Goal: Task Accomplishment & Management: Manage account settings

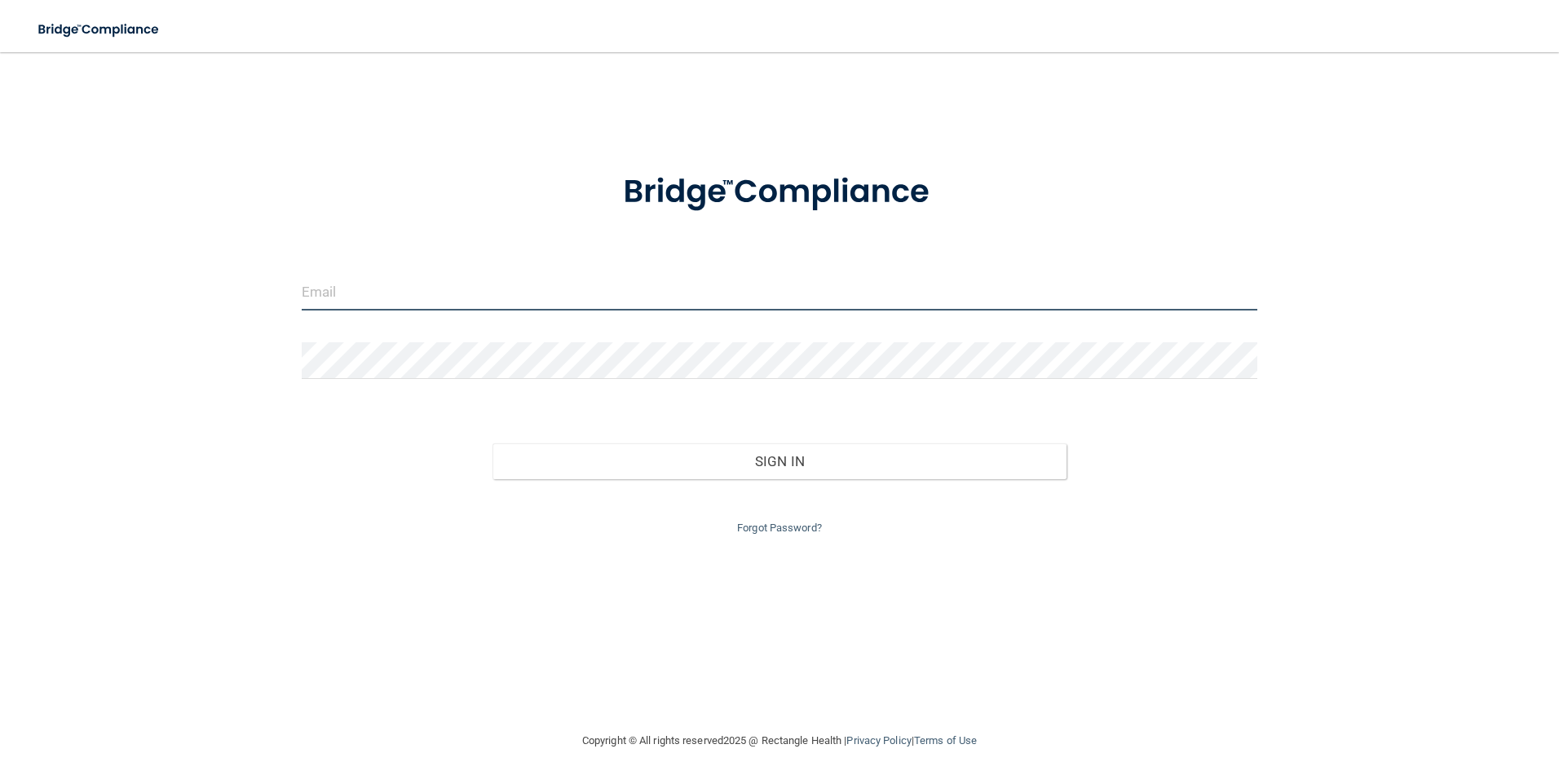
click at [521, 290] on input "email" at bounding box center [780, 292] width 956 height 36
click at [766, 525] on link "Forgot Password?" at bounding box center [780, 527] width 85 height 12
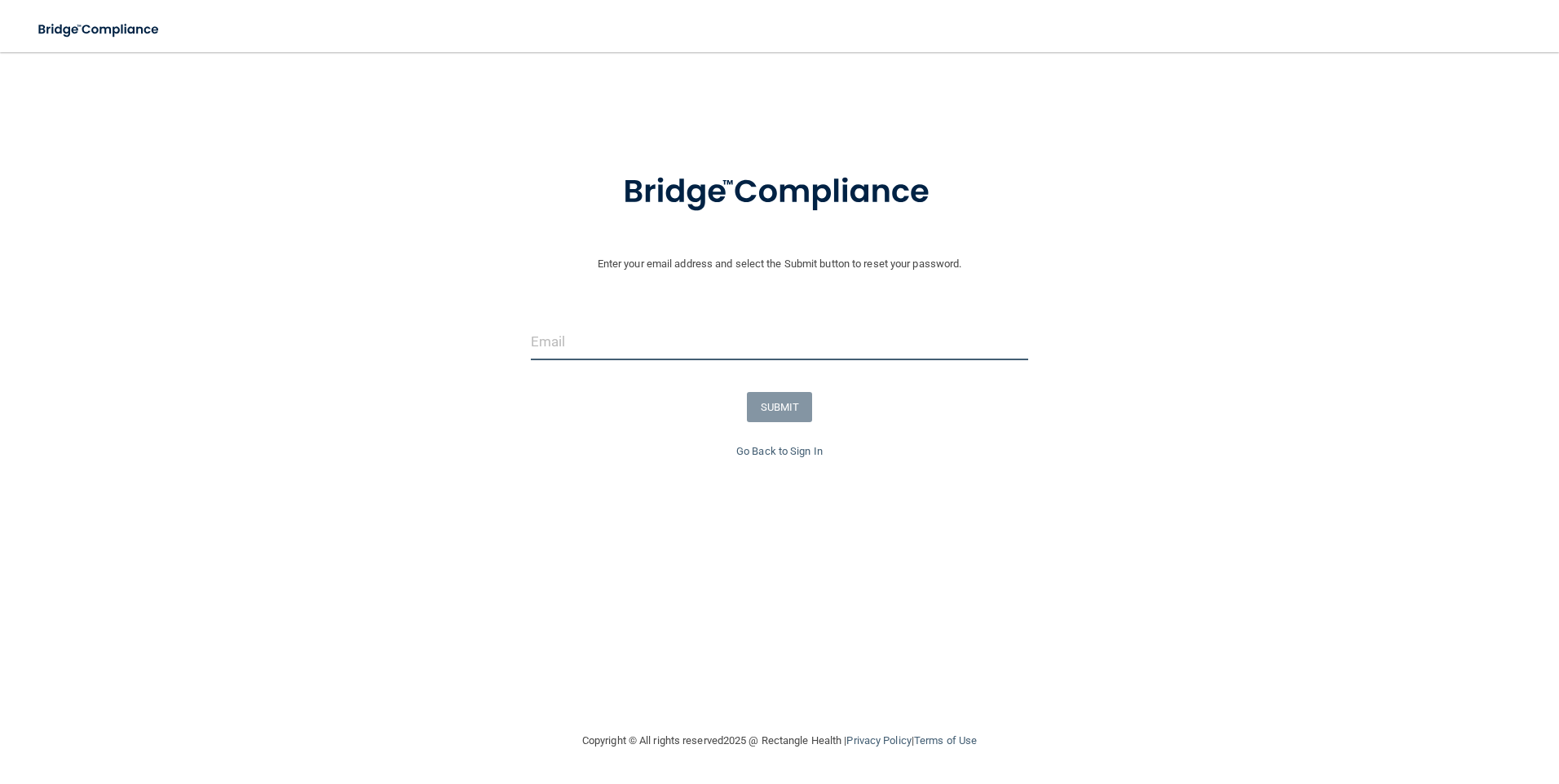
click at [574, 347] on input "email" at bounding box center [780, 342] width 498 height 36
type input "[EMAIL_ADDRESS][DOMAIN_NAME]"
click at [791, 394] on button "SUBMIT" at bounding box center [780, 407] width 66 height 31
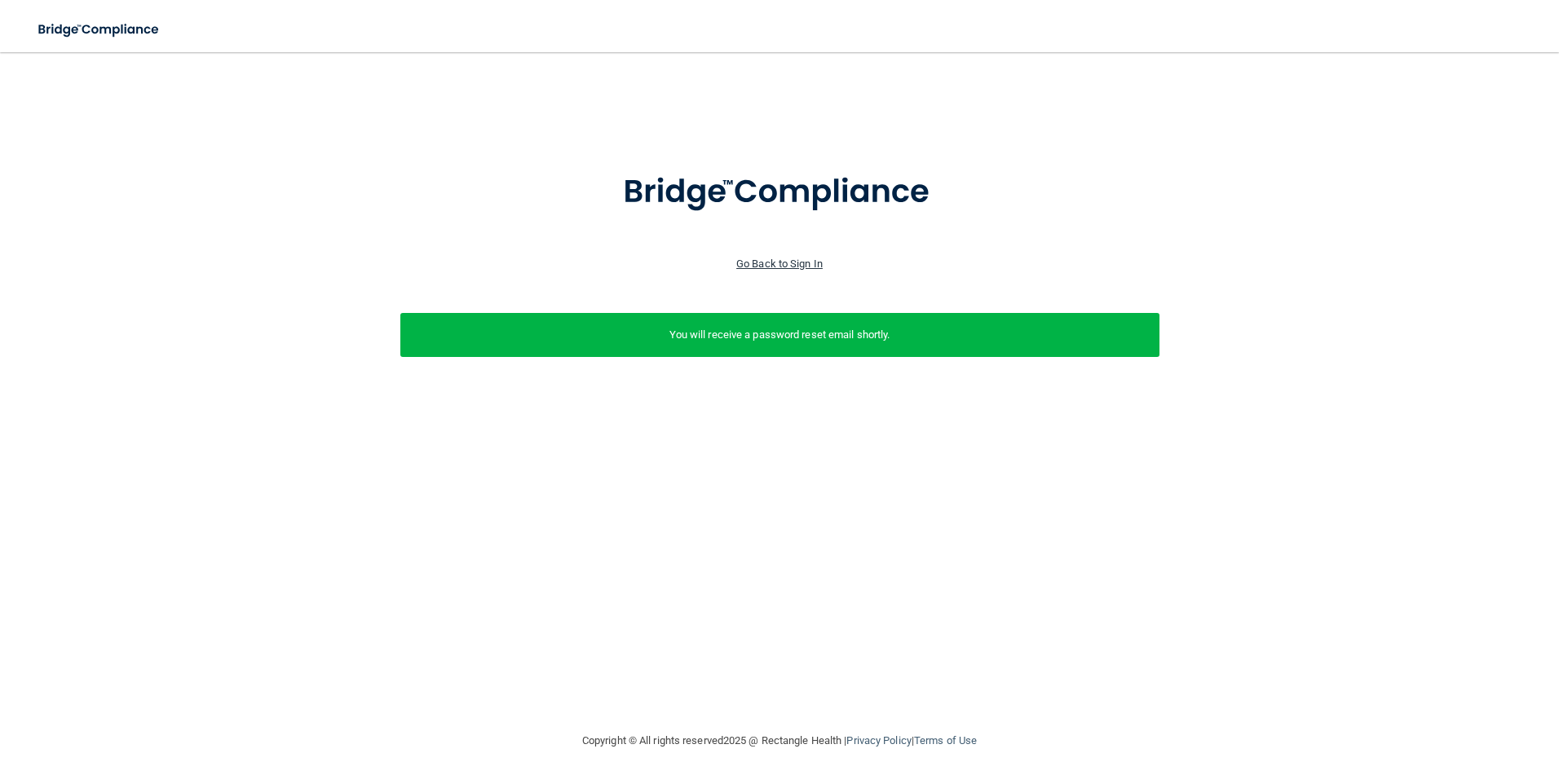
click at [780, 261] on link "Go Back to Sign In" at bounding box center [780, 264] width 87 height 12
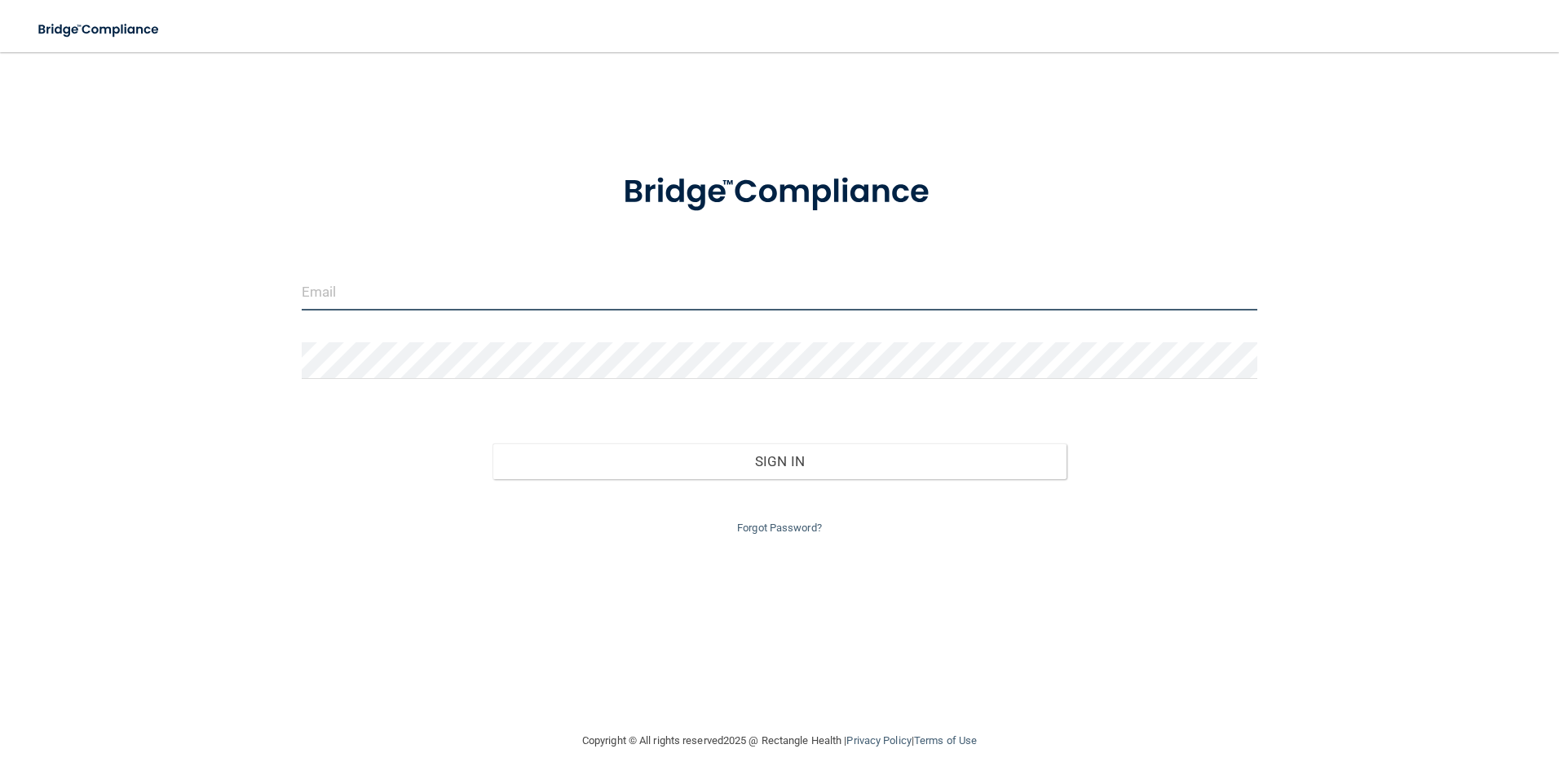
click at [393, 286] on input "email" at bounding box center [780, 292] width 956 height 36
click at [26, 408] on main "Invalid email/password. You don't have permission to access that page. Sign In …" at bounding box center [780, 418] width 1559 height 732
click at [651, 297] on input "email" at bounding box center [780, 292] width 956 height 36
type input "[EMAIL_ADDRESS][DOMAIN_NAME]"
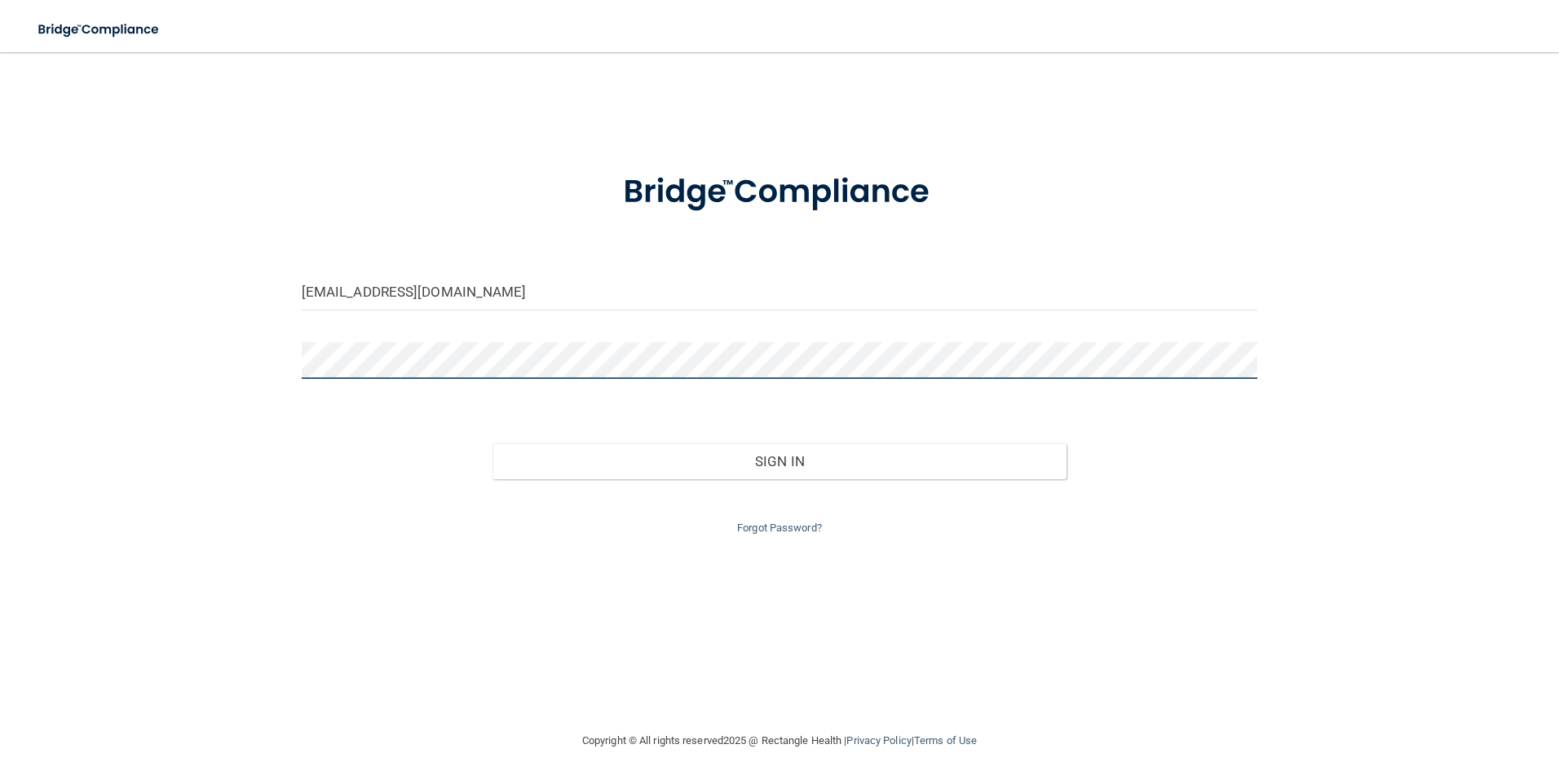
click at [493, 444] on button "Sign In" at bounding box center [780, 461] width 574 height 36
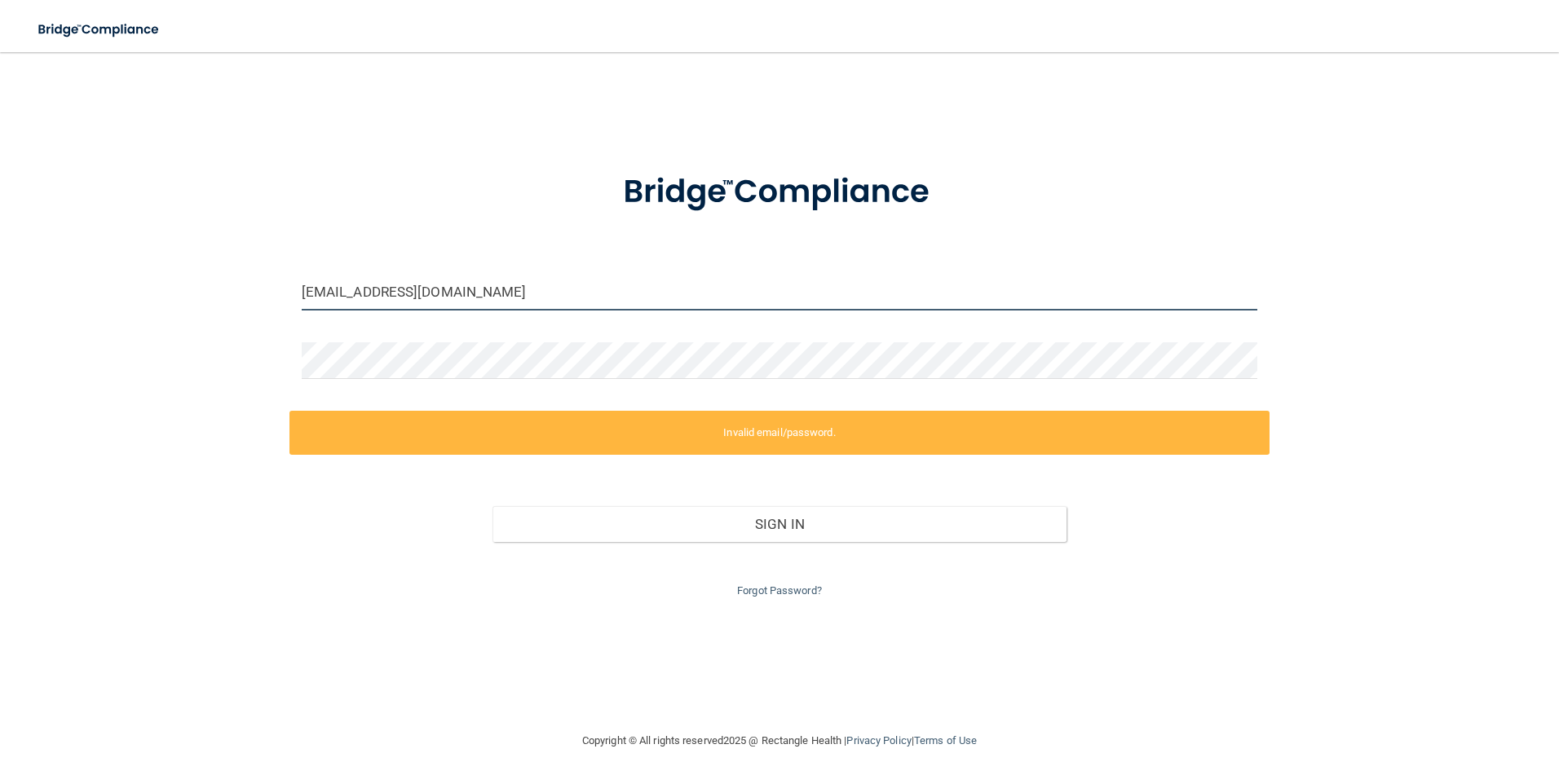
click at [651, 297] on input "[EMAIL_ADDRESS][DOMAIN_NAME]" at bounding box center [780, 292] width 956 height 36
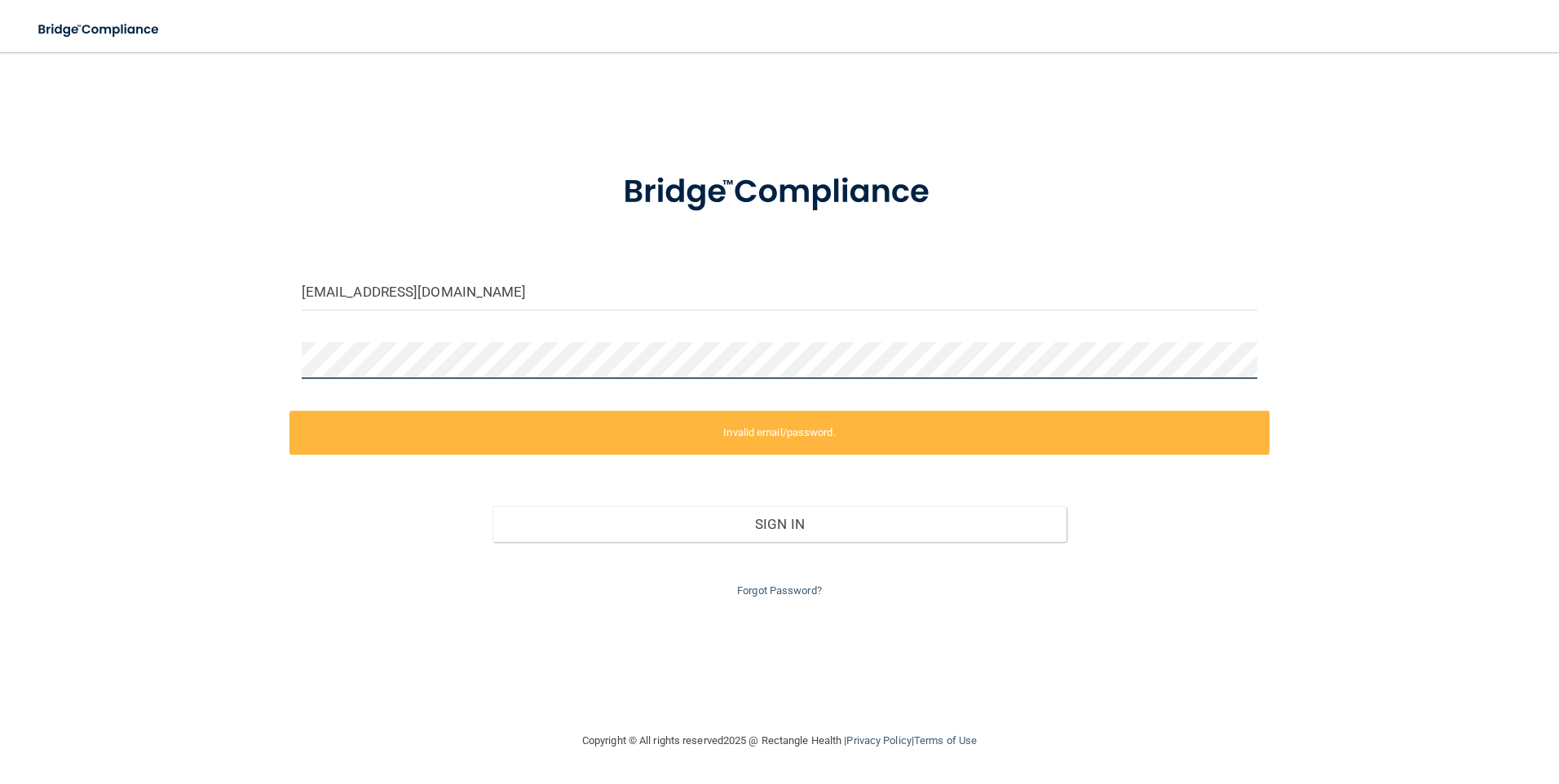
click at [0, 327] on html "Toggle navigation Manage My Enterprise Manage My Location [EMAIL_ADDRESS][DOMAI…" at bounding box center [780, 392] width 1559 height 784
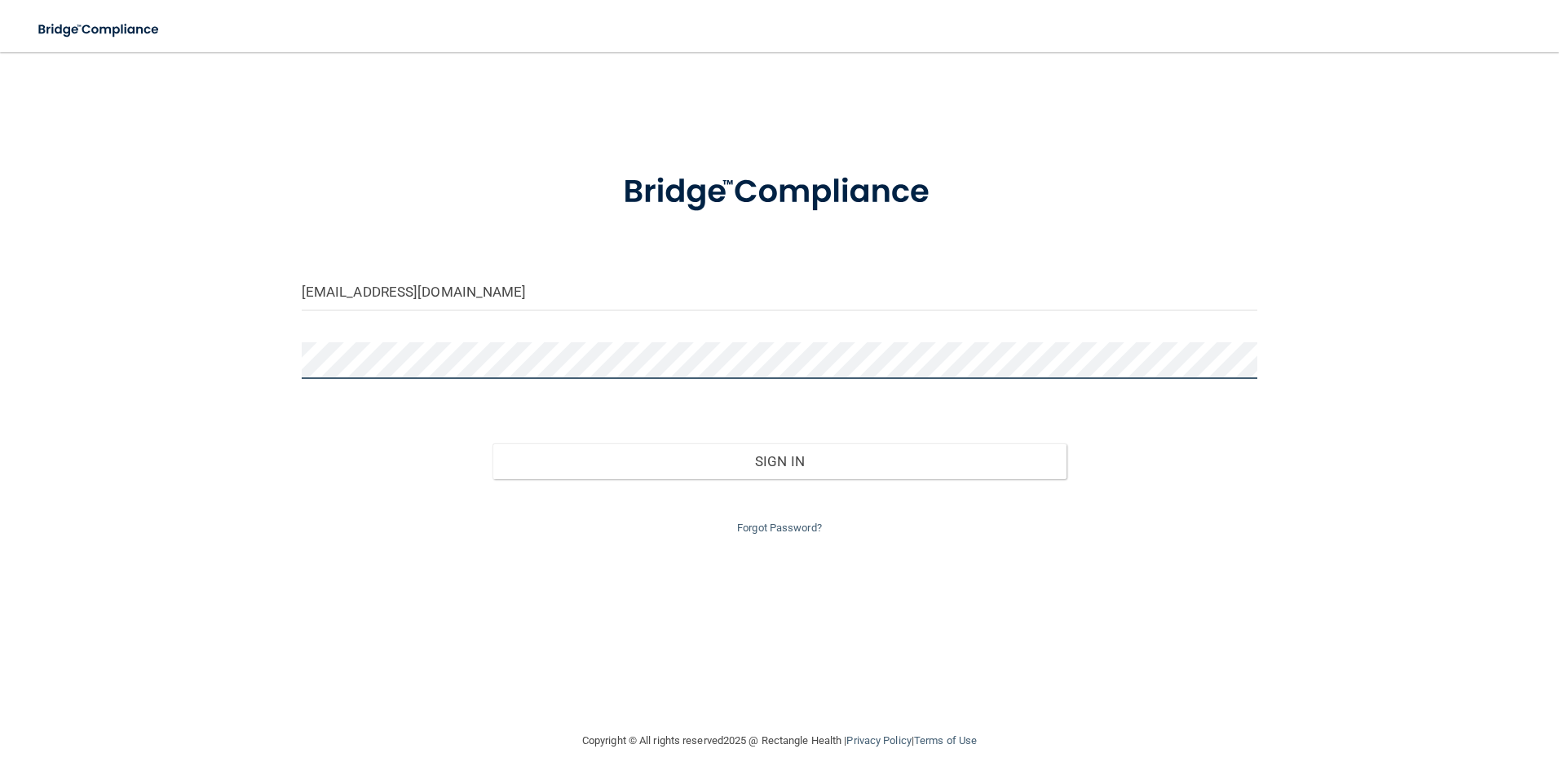
click at [493, 444] on button "Sign In" at bounding box center [780, 461] width 574 height 36
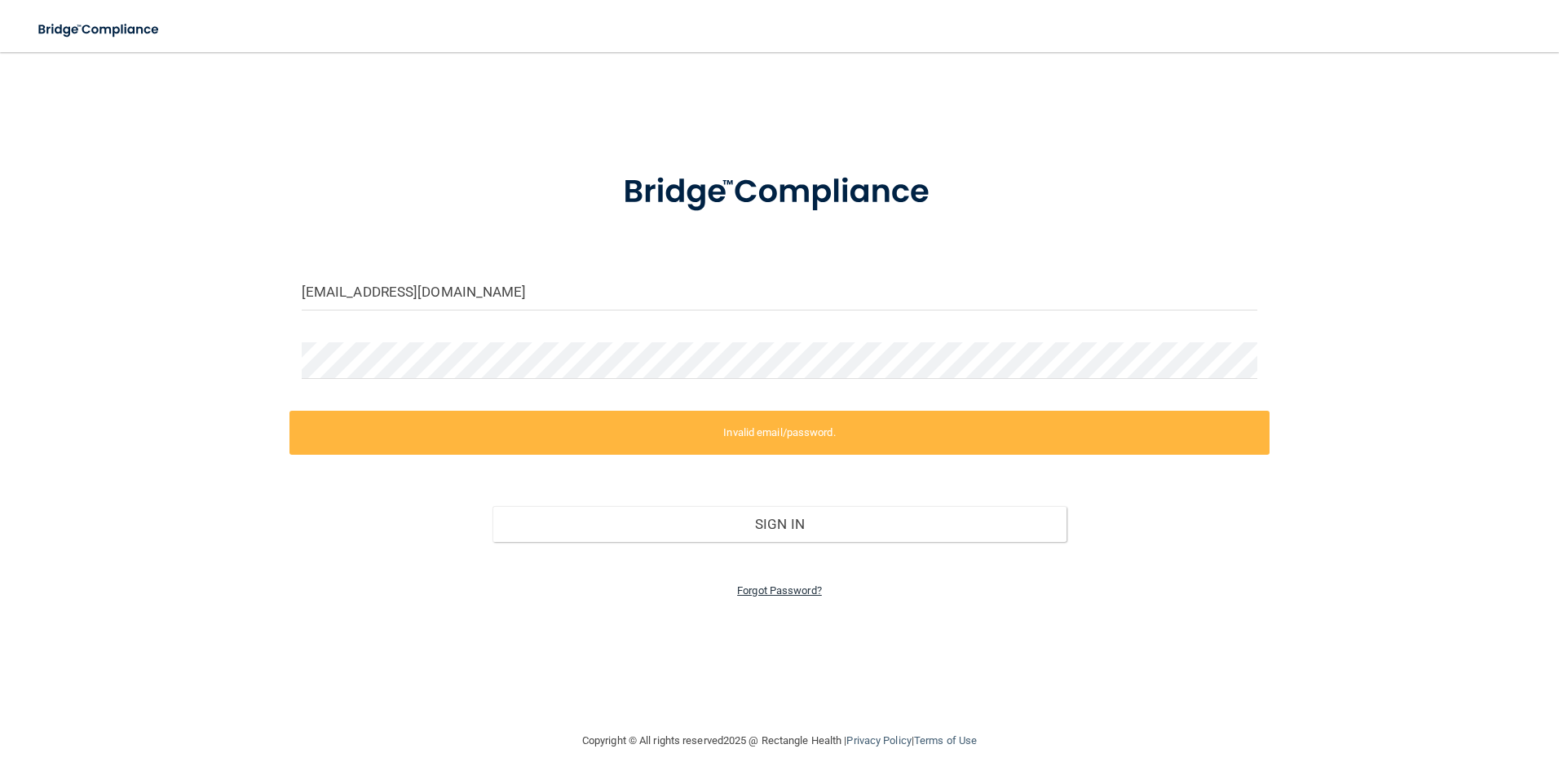
click at [788, 587] on link "Forgot Password?" at bounding box center [780, 590] width 85 height 12
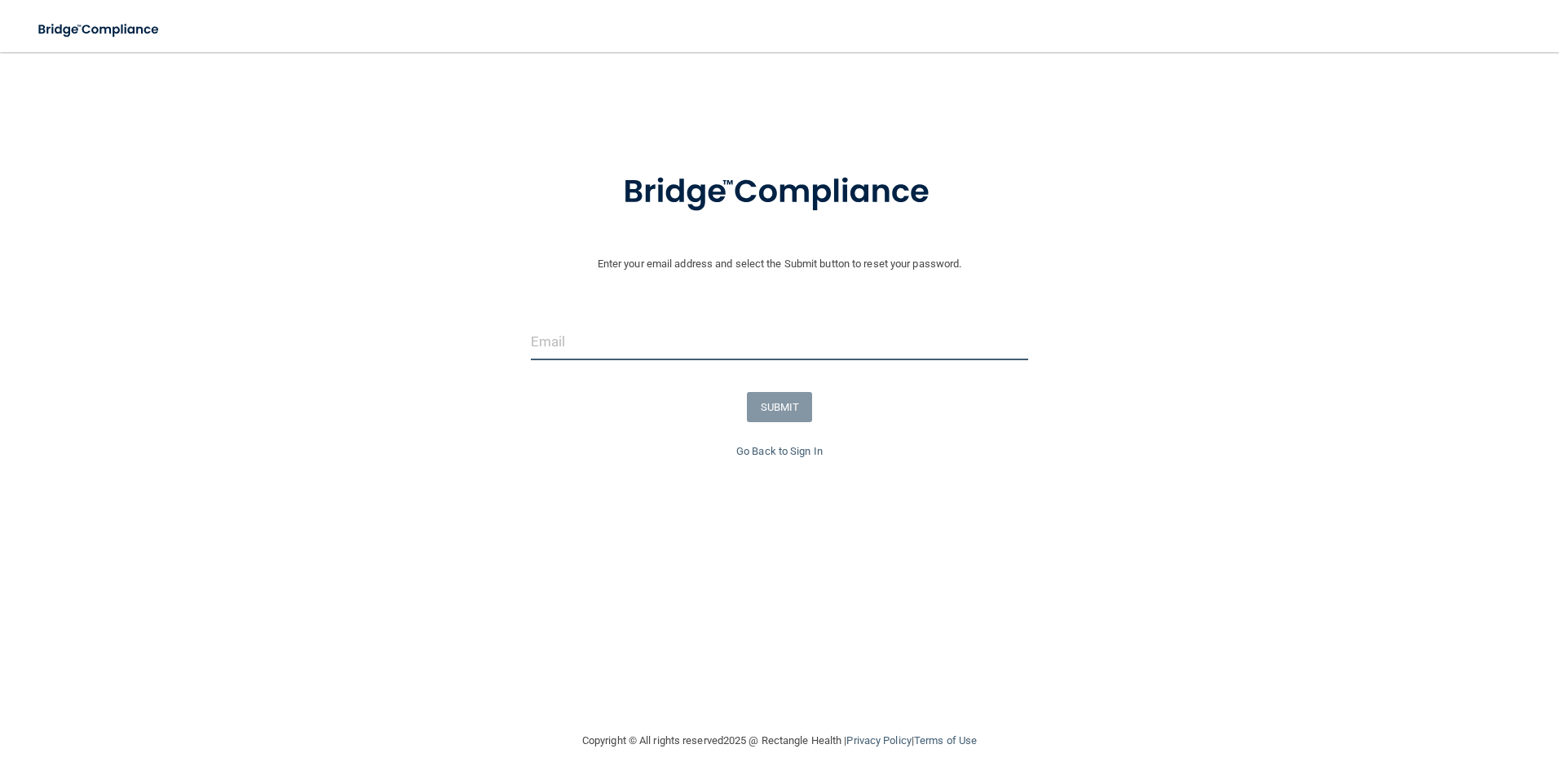
click at [754, 335] on input "email" at bounding box center [780, 342] width 498 height 36
type input "[EMAIL_ADDRESS][DOMAIN_NAME]"
